Goal: Task Accomplishment & Management: Manage account settings

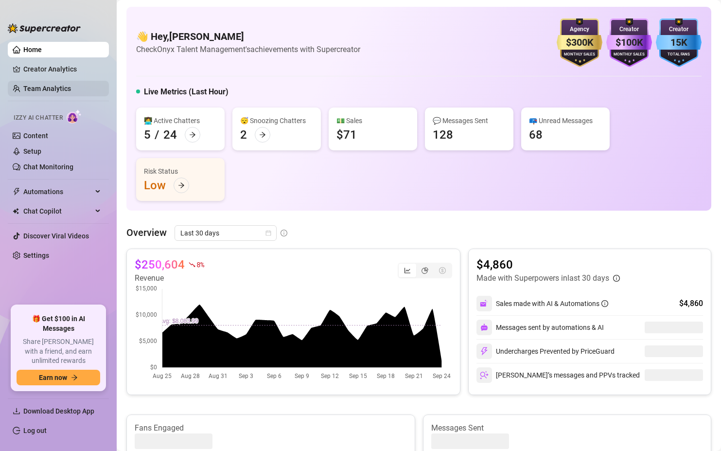
click at [40, 86] on link "Team Analytics" at bounding box center [47, 89] width 48 height 8
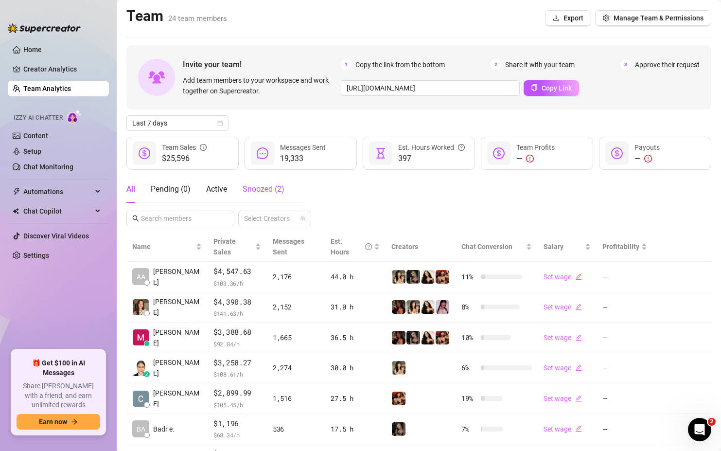
click at [262, 189] on span "Snoozed ( 2 )" at bounding box center [264, 188] width 42 height 9
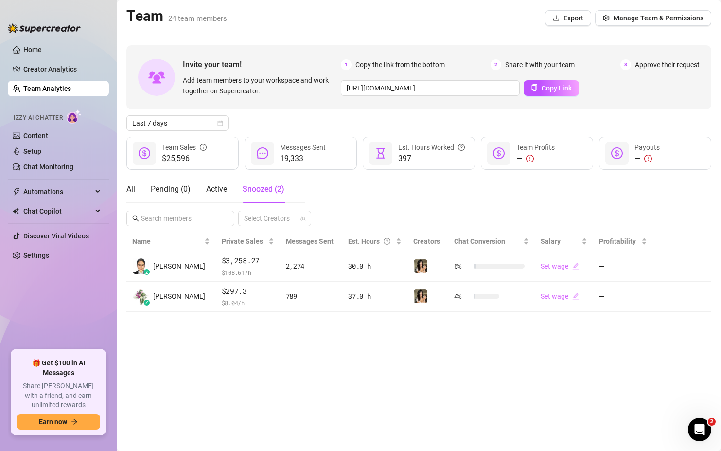
click at [139, 193] on div "All Pending ( 0 ) Active Snoozed ( 2 )" at bounding box center [205, 189] width 158 height 27
click at [136, 190] on div "All Pending ( 0 ) Active Snoozed ( 2 )" at bounding box center [205, 189] width 158 height 27
click at [132, 191] on div "All" at bounding box center [130, 189] width 9 height 12
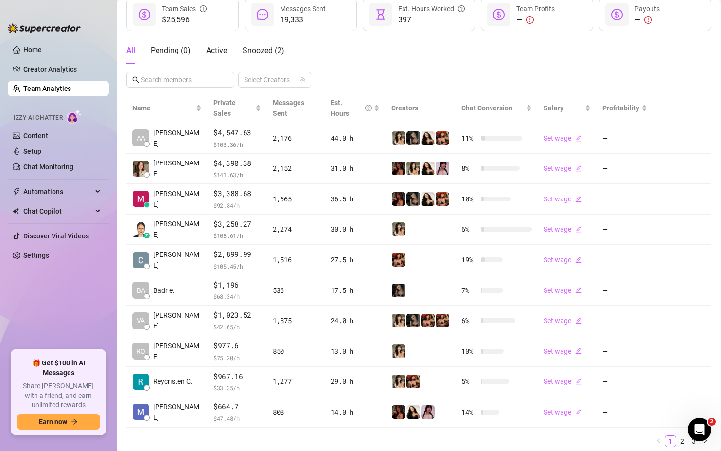
scroll to position [141, 0]
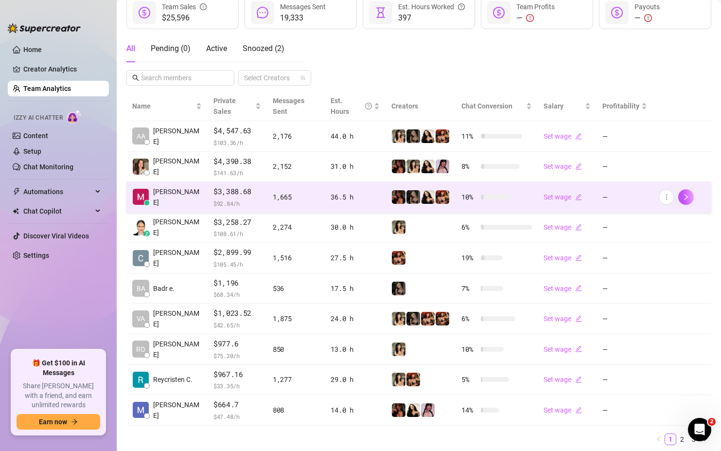
click at [178, 191] on td "[PERSON_NAME]" at bounding box center [166, 197] width 81 height 31
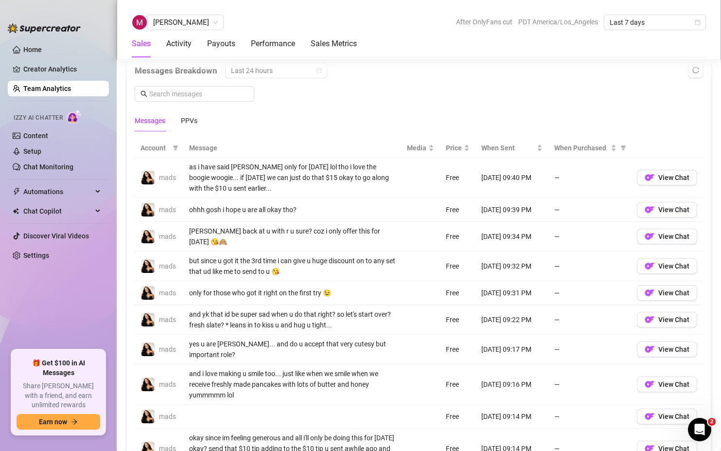
scroll to position [632, 0]
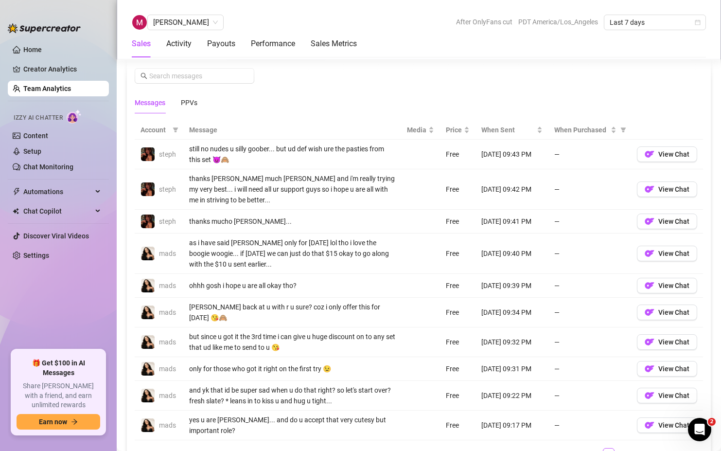
scroll to position [656, 0]
click at [42, 46] on link "Home" at bounding box center [32, 50] width 18 height 8
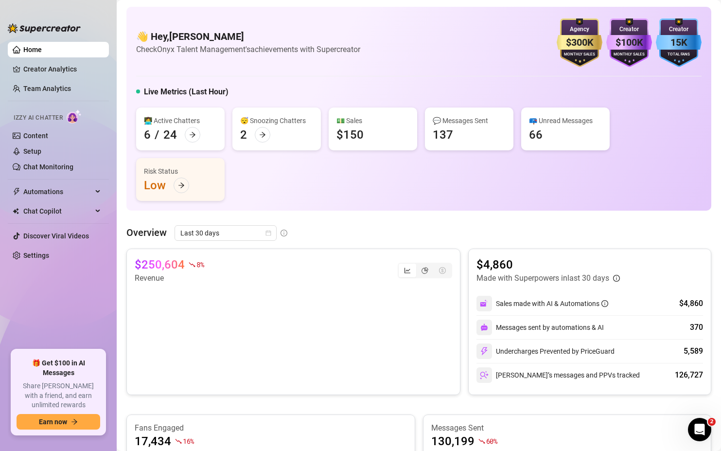
click at [273, 134] on div "😴 Snoozing Chatters 2" at bounding box center [276, 128] width 89 height 43
click at [265, 134] on icon "arrow-right" at bounding box center [262, 134] width 7 height 7
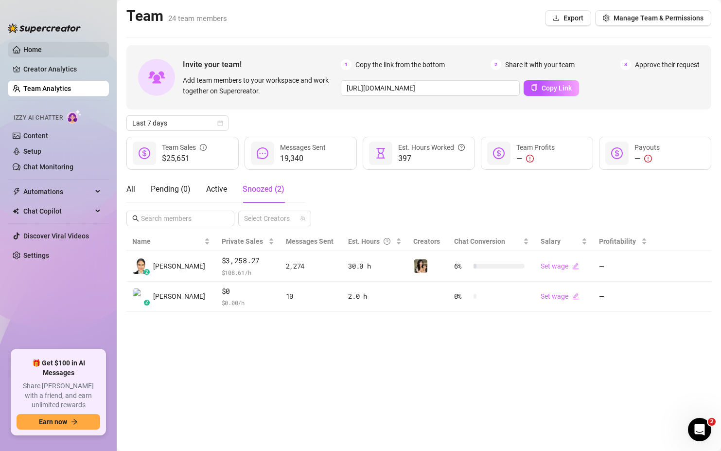
click at [32, 51] on link "Home" at bounding box center [32, 50] width 18 height 8
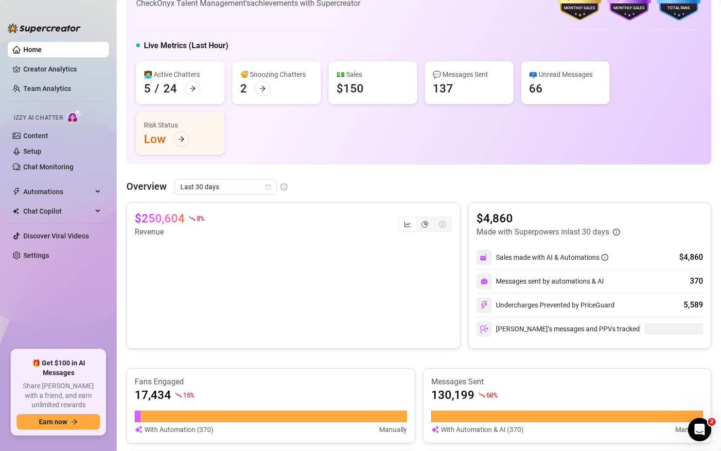
scroll to position [47, 0]
